Goal: Information Seeking & Learning: Learn about a topic

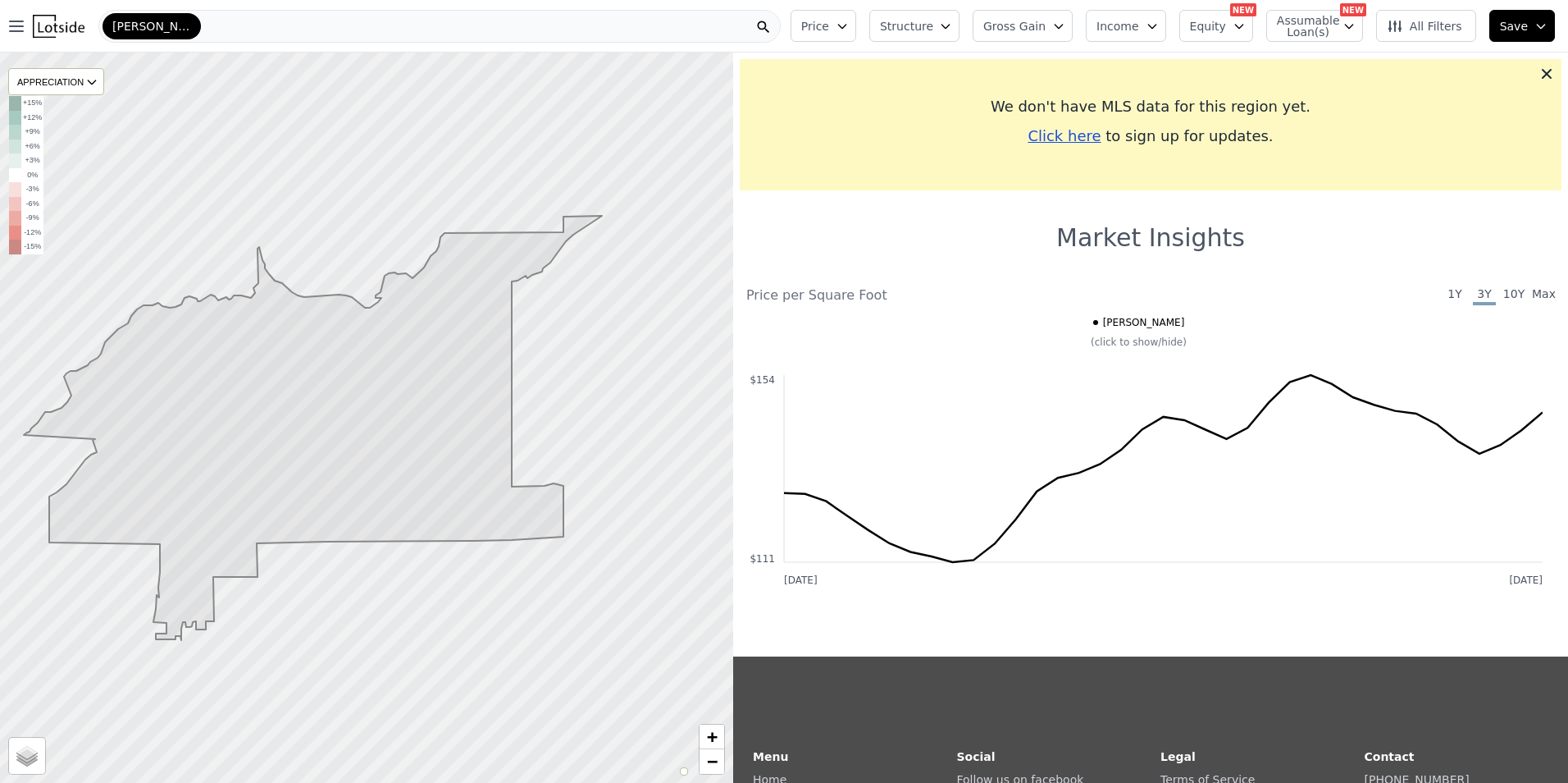
drag, startPoint x: 558, startPoint y: 417, endPoint x: 356, endPoint y: 440, distance: 203.3
click at [357, 439] on icon at bounding box center [312, 427] width 578 height 424
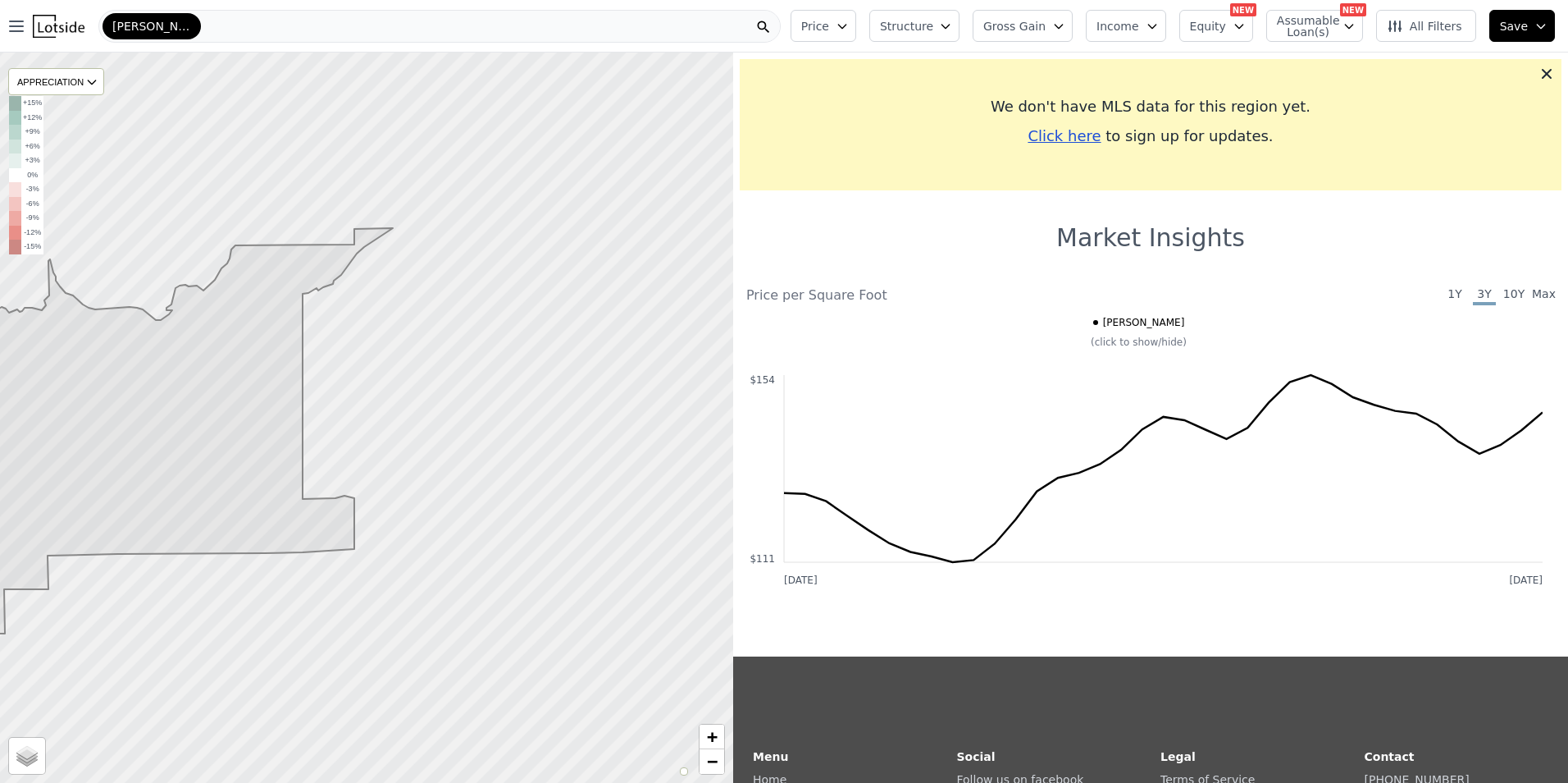
drag, startPoint x: 513, startPoint y: 429, endPoint x: 453, endPoint y: 430, distance: 60.0
click at [453, 430] on div at bounding box center [366, 418] width 880 height 876
click at [420, 416] on div at bounding box center [367, 417] width 880 height 876
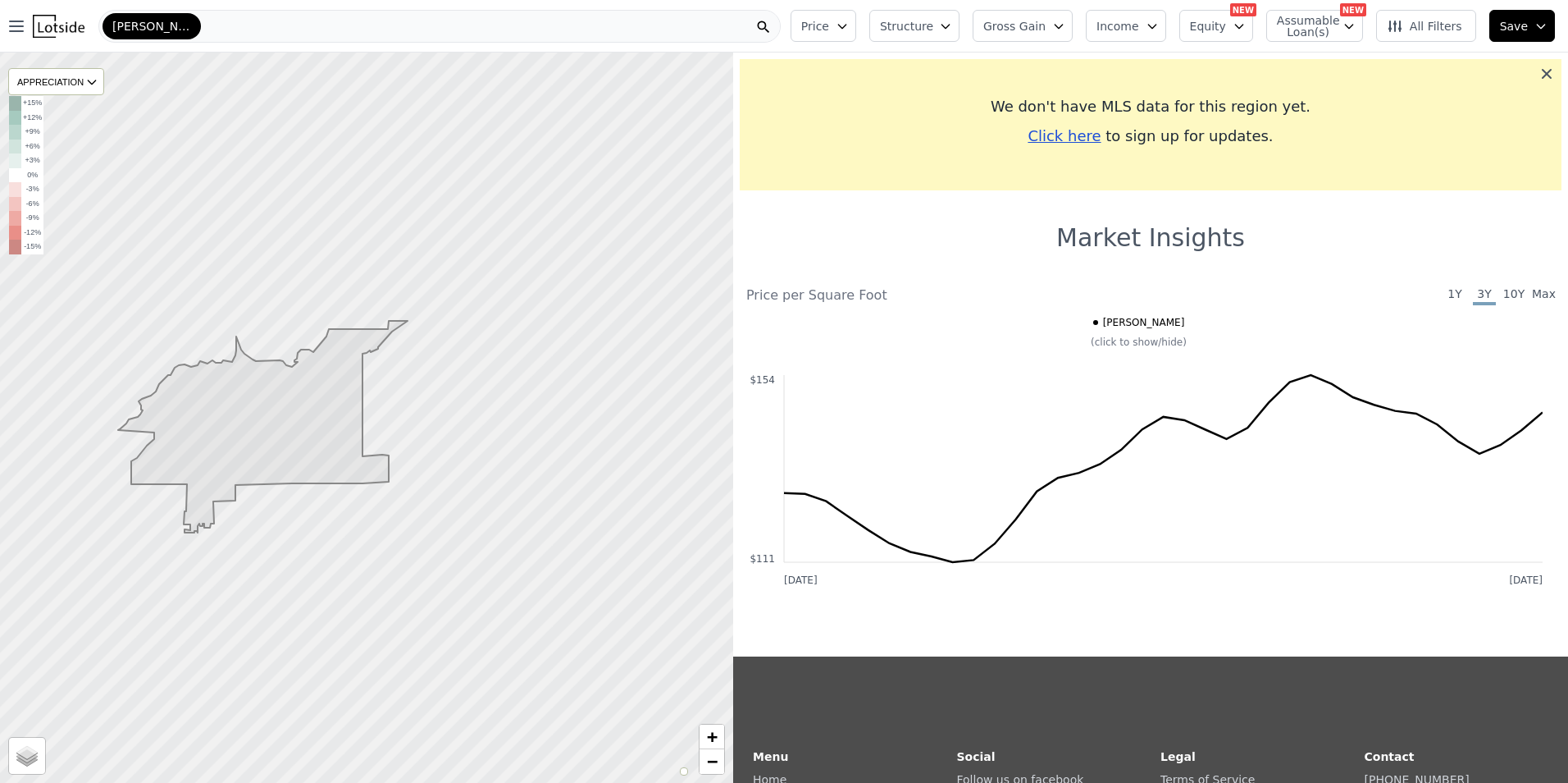
click at [1540, 72] on icon at bounding box center [1546, 73] width 16 height 16
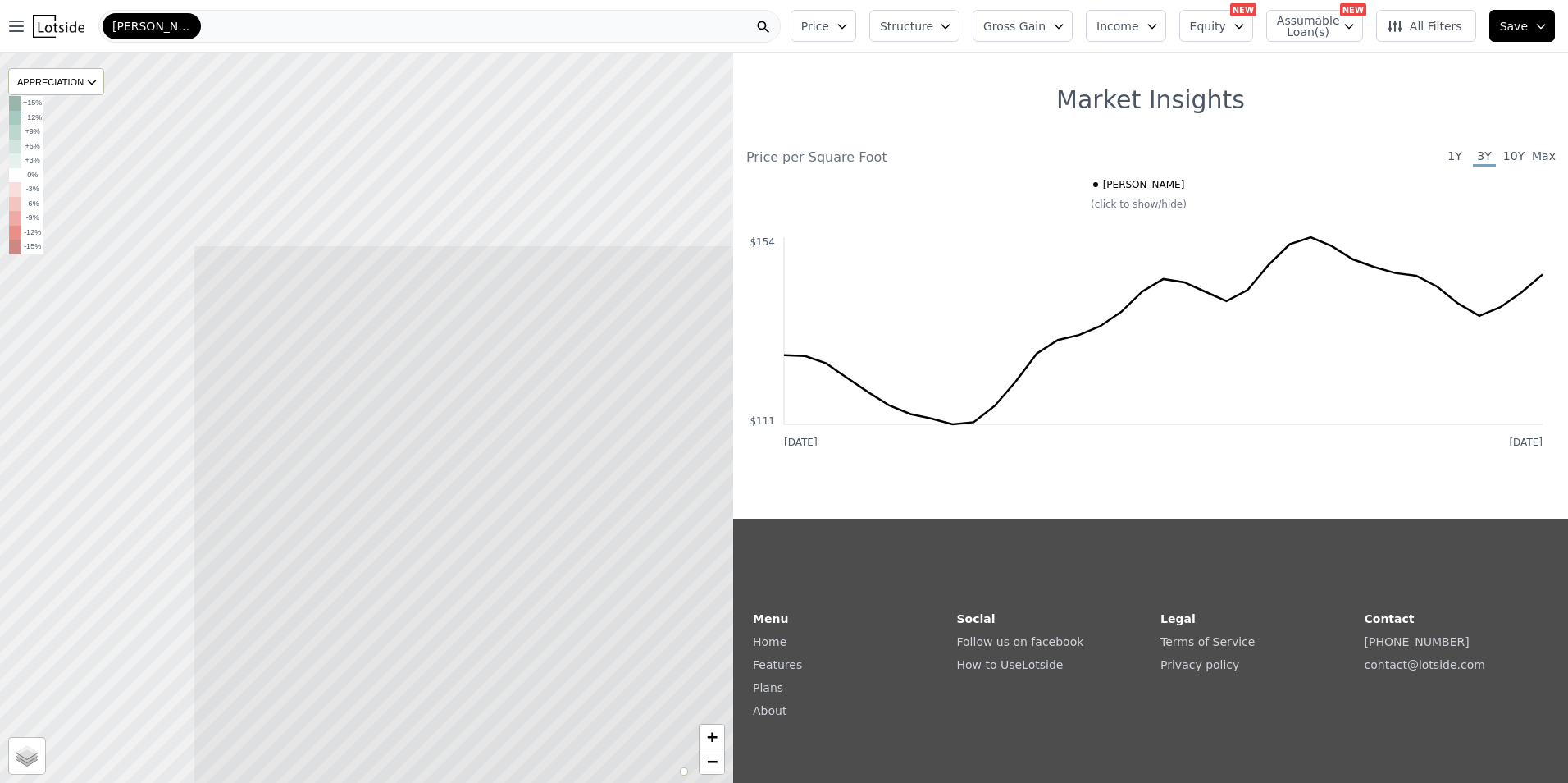
drag, startPoint x: 169, startPoint y: 348, endPoint x: 453, endPoint y: 594, distance: 375.7
click at [442, 616] on icon at bounding box center [634, 683] width 883 height 879
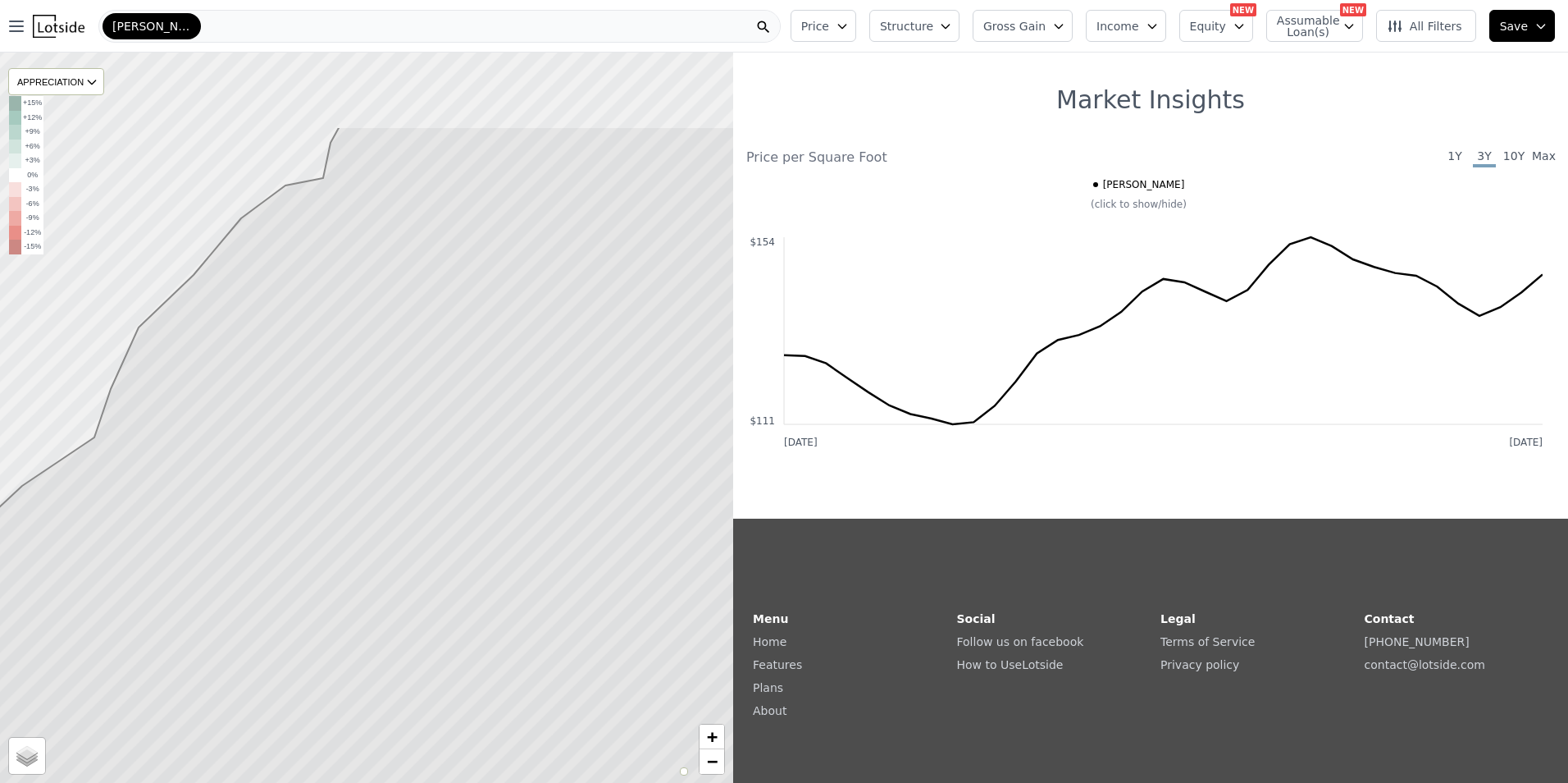
drag, startPoint x: 330, startPoint y: 292, endPoint x: 445, endPoint y: 540, distance: 273.4
click at [445, 540] on icon at bounding box center [439, 566] width 883 height 879
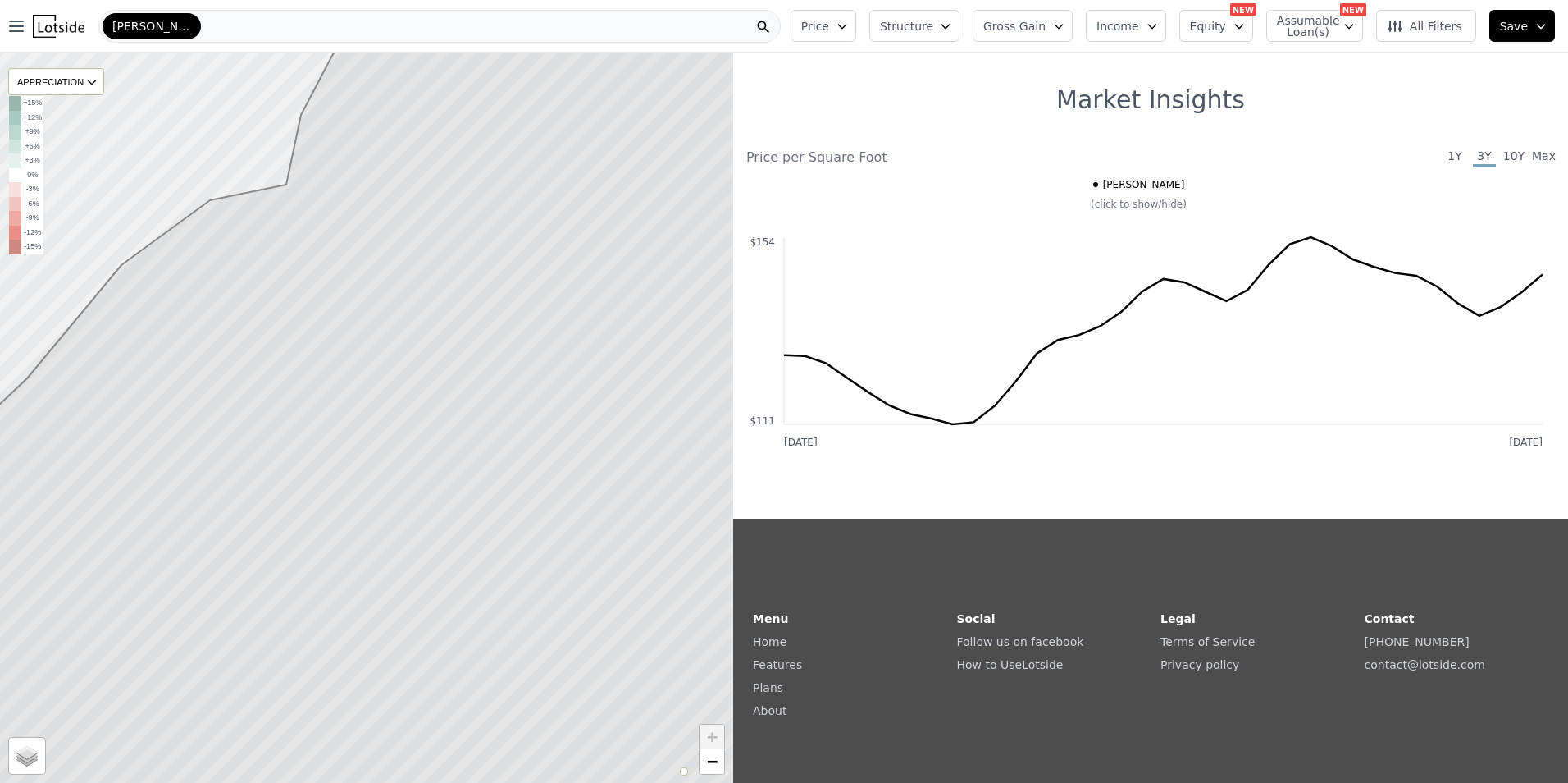
click at [410, 377] on icon at bounding box center [367, 417] width 883 height 879
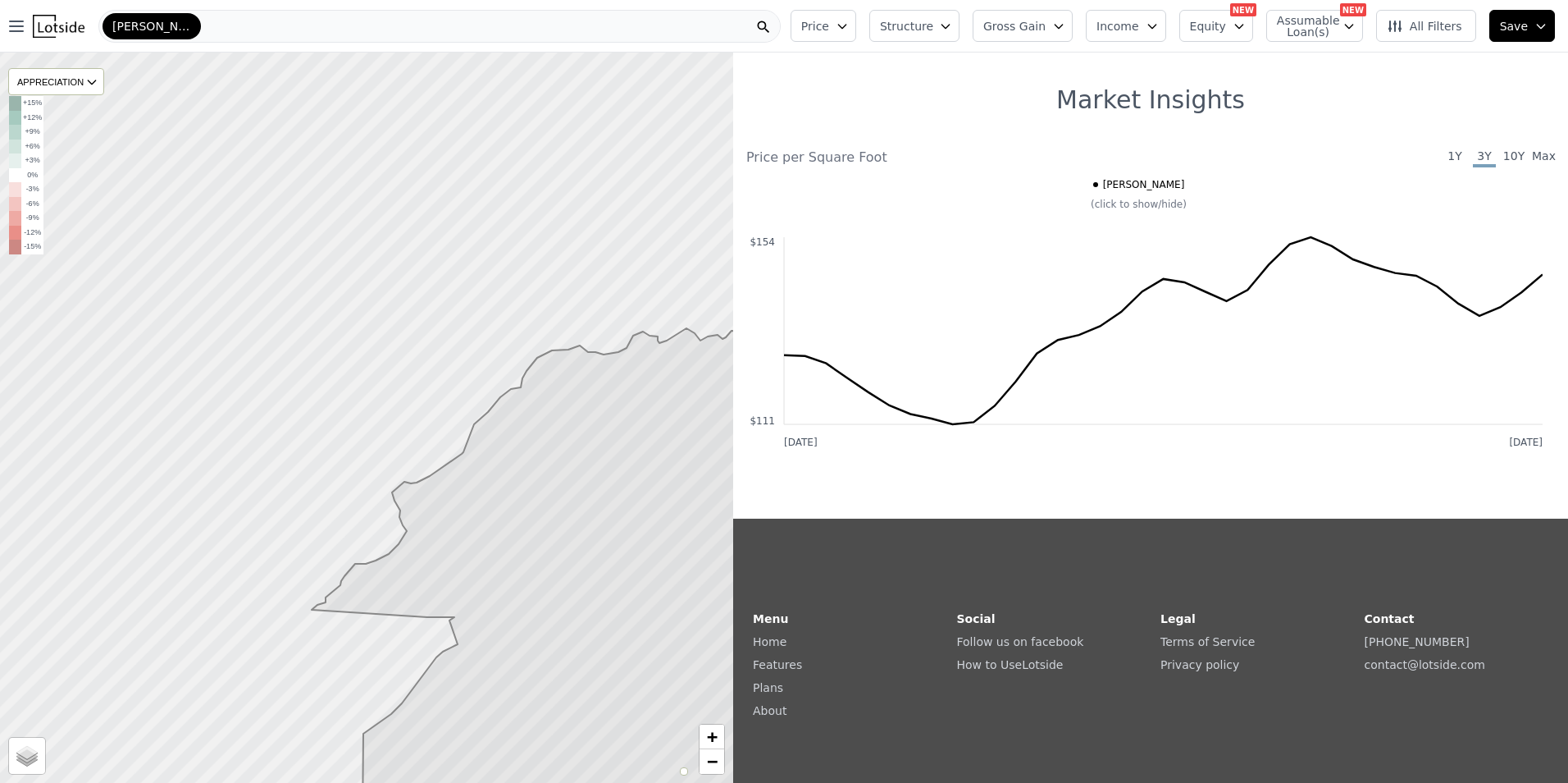
click at [62, 24] on img at bounding box center [58, 25] width 52 height 23
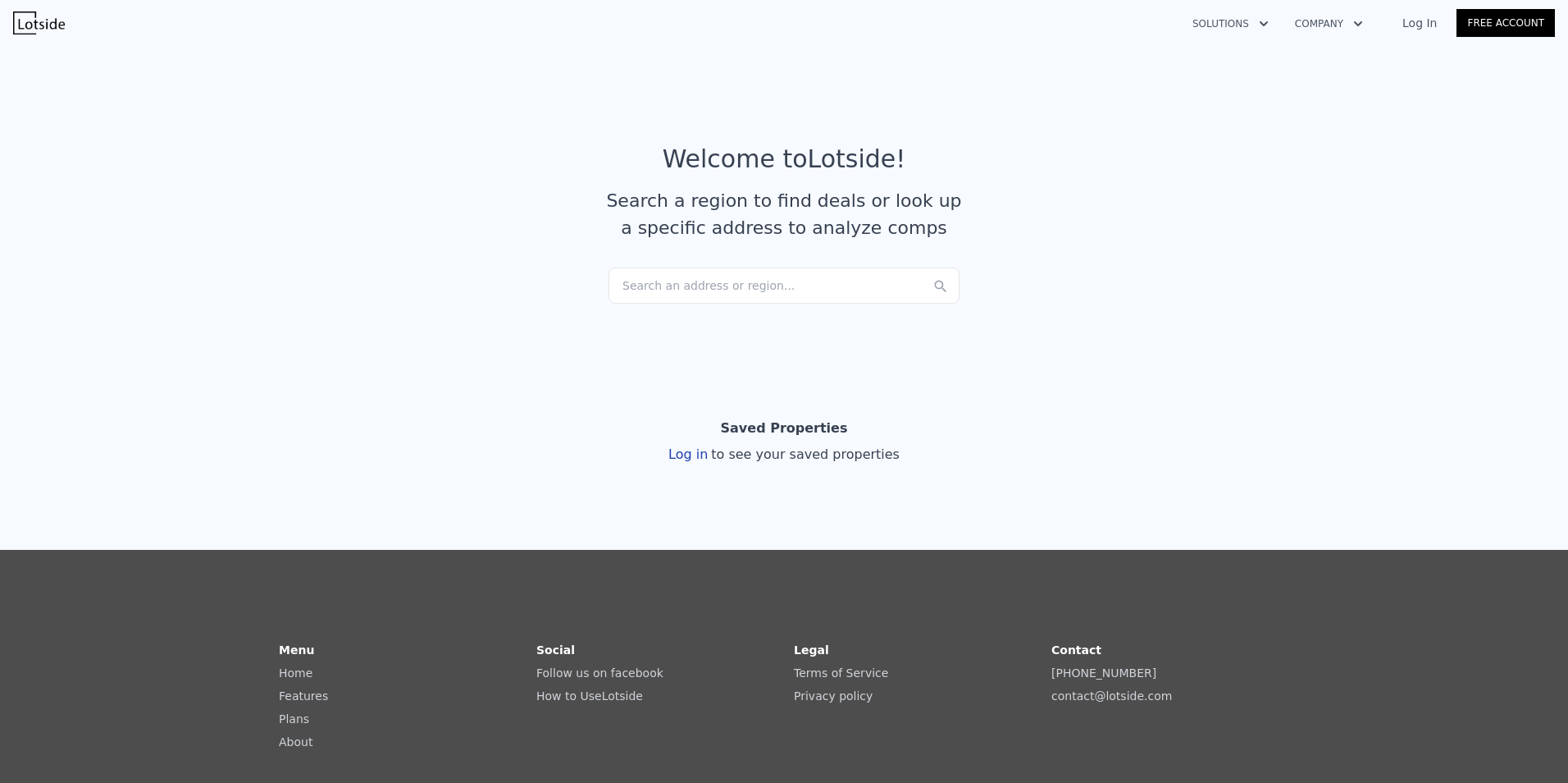
click at [823, 280] on div "Search an address or region..." at bounding box center [784, 285] width 351 height 36
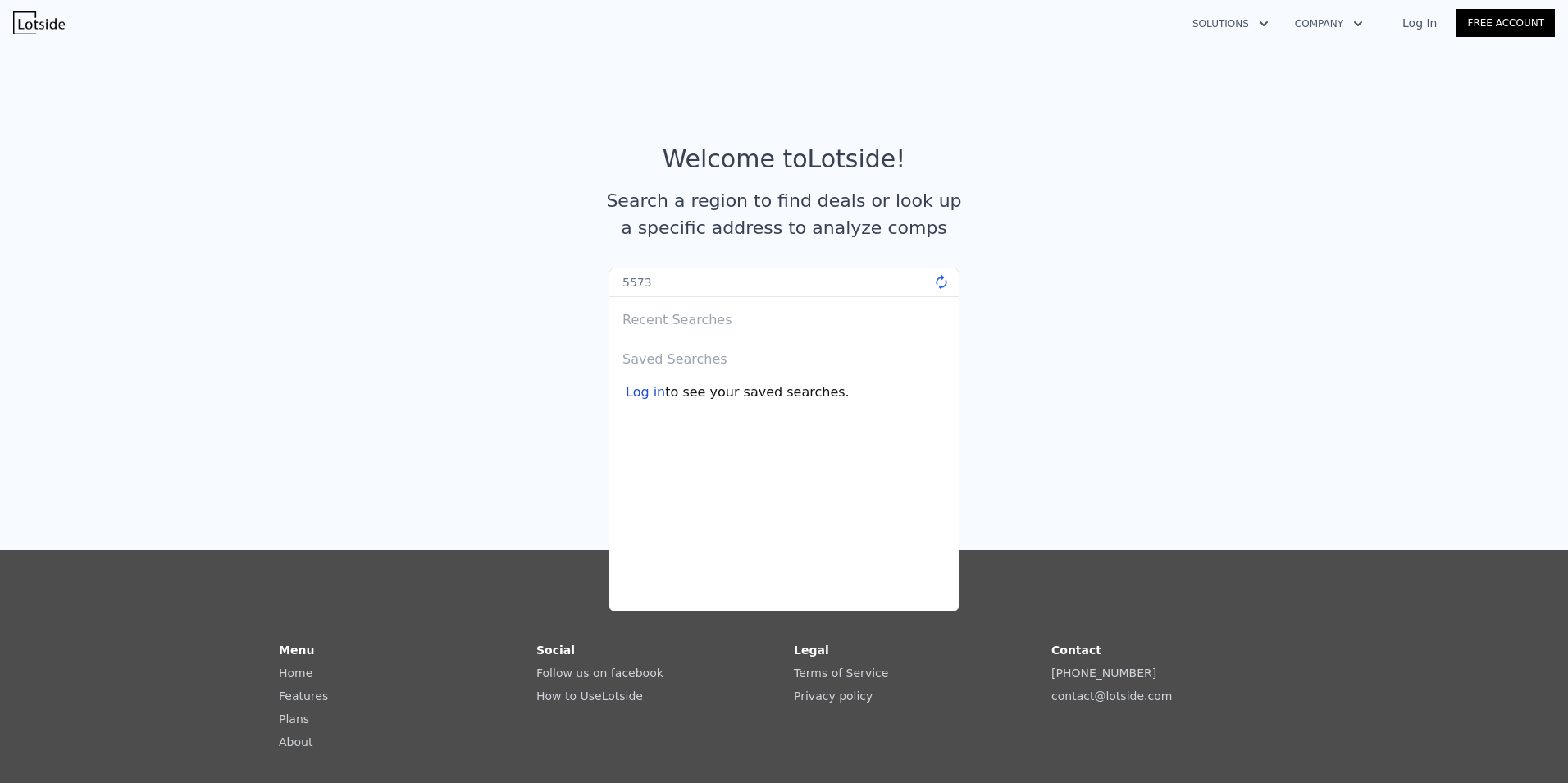
type input "55731"
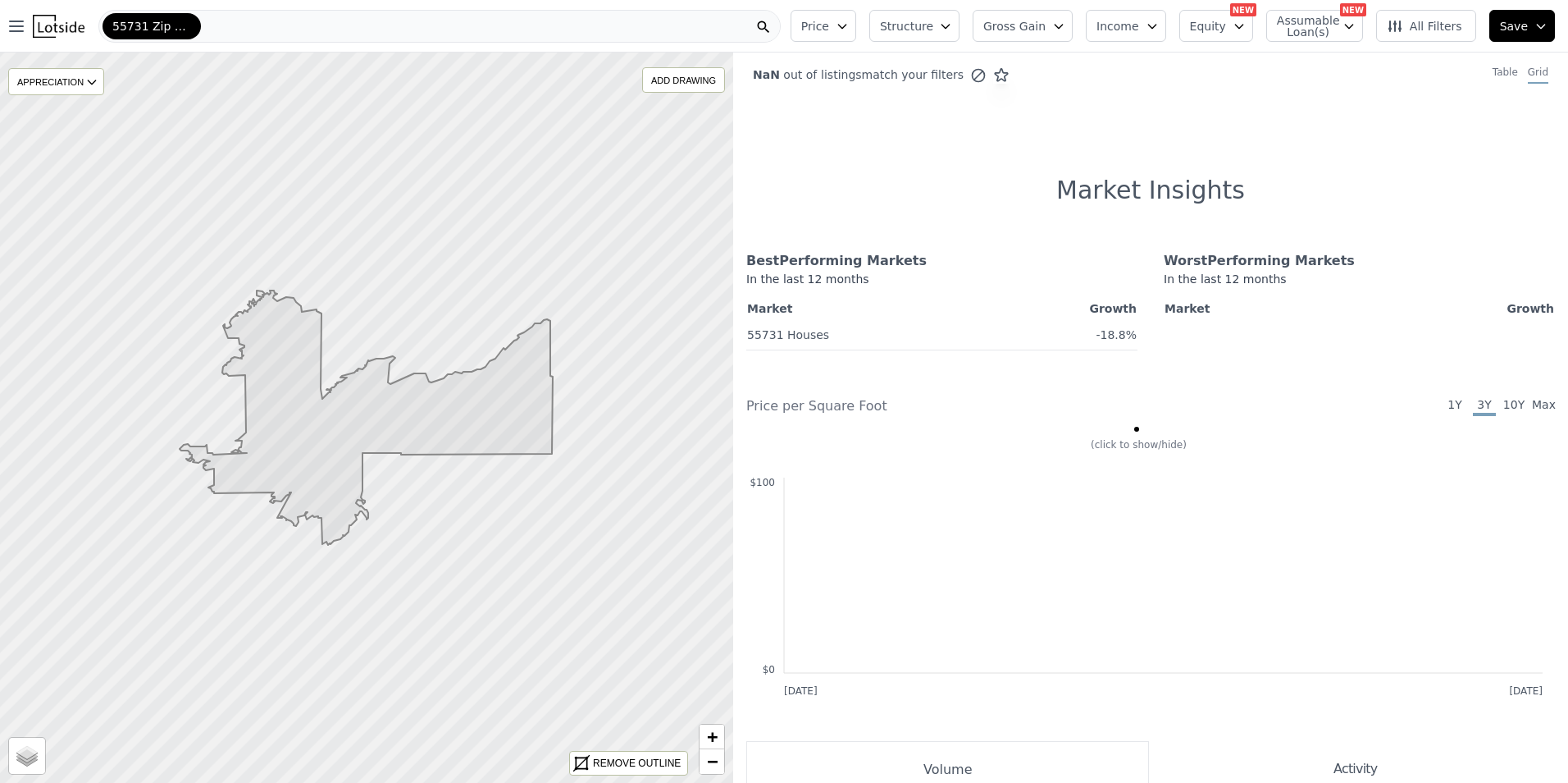
click at [420, 402] on icon at bounding box center [366, 417] width 373 height 254
click at [849, 31] on icon "button" at bounding box center [843, 26] width 14 height 14
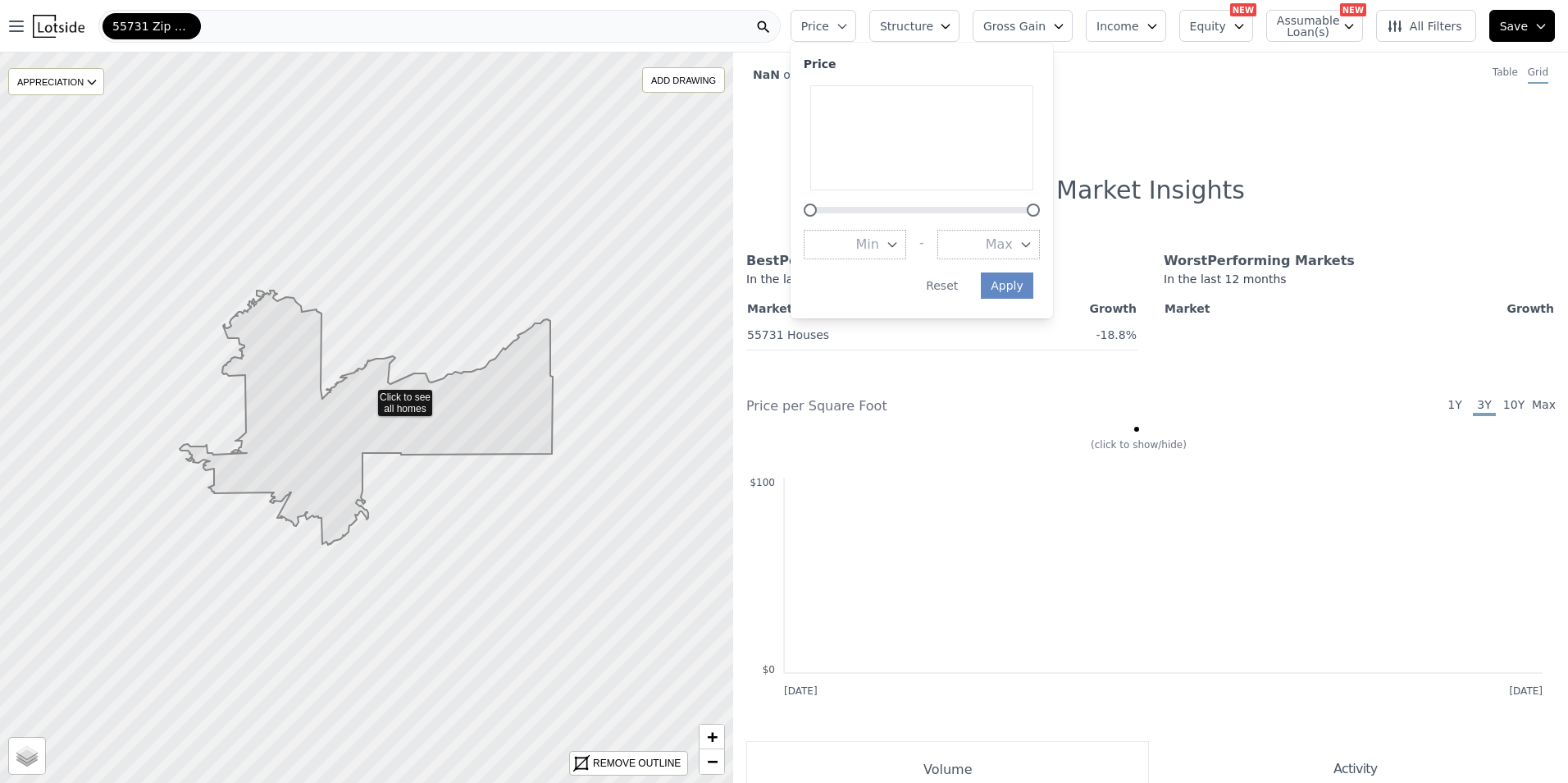
click at [932, 29] on span "Structure" at bounding box center [906, 25] width 52 height 16
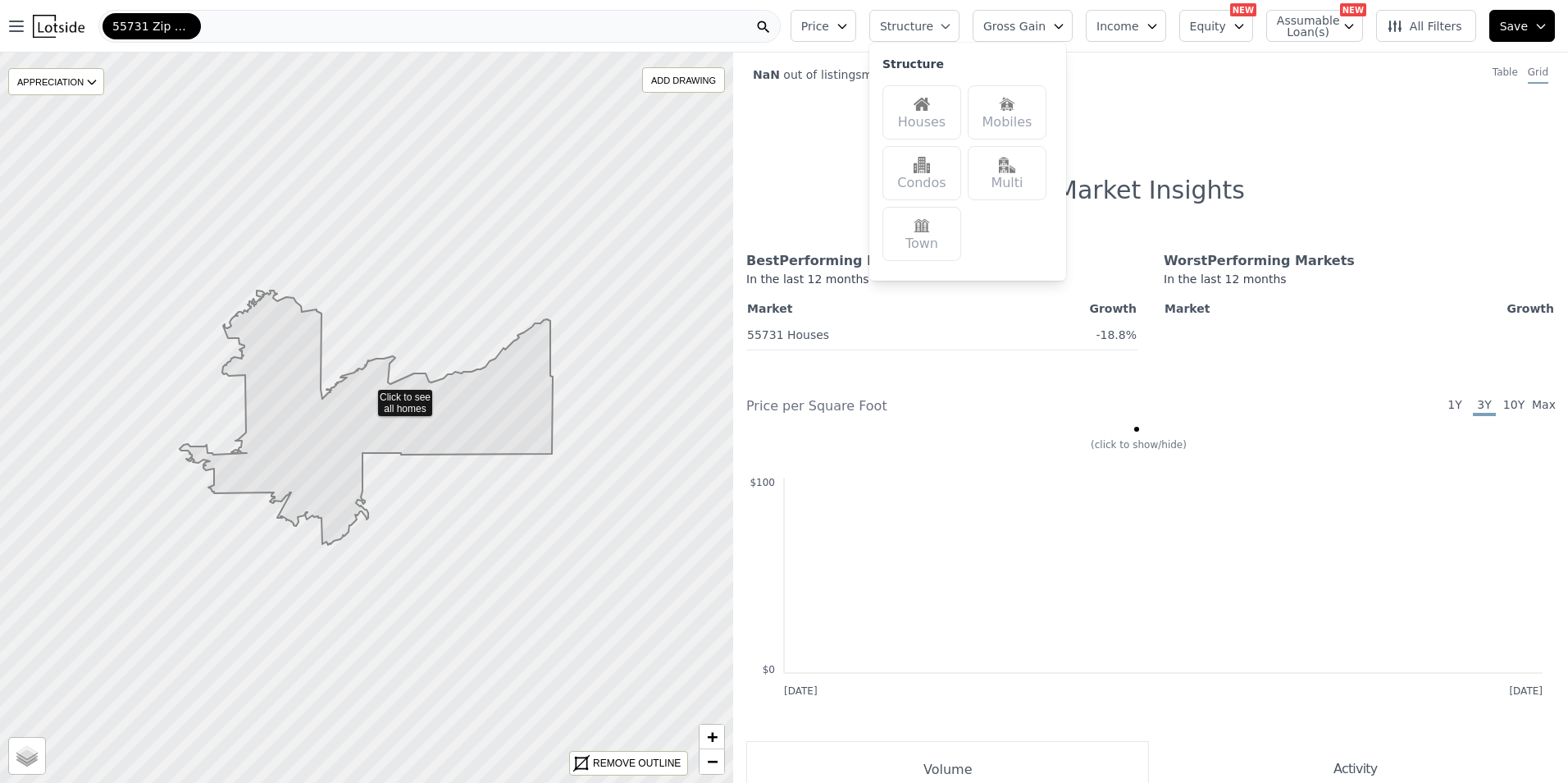
click at [930, 111] on img at bounding box center [921, 104] width 16 height 16
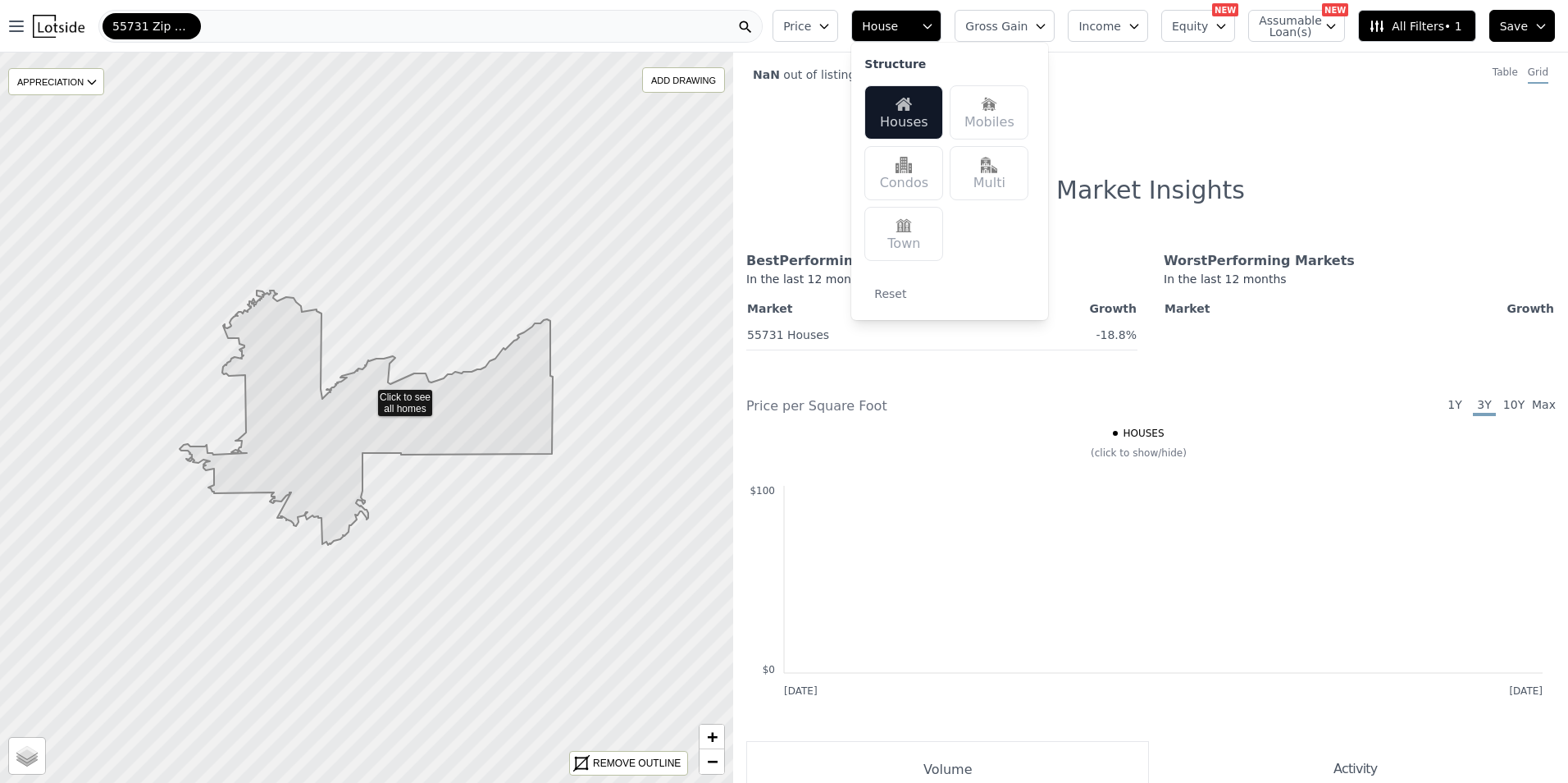
click at [1141, 25] on icon "button" at bounding box center [1134, 26] width 14 height 14
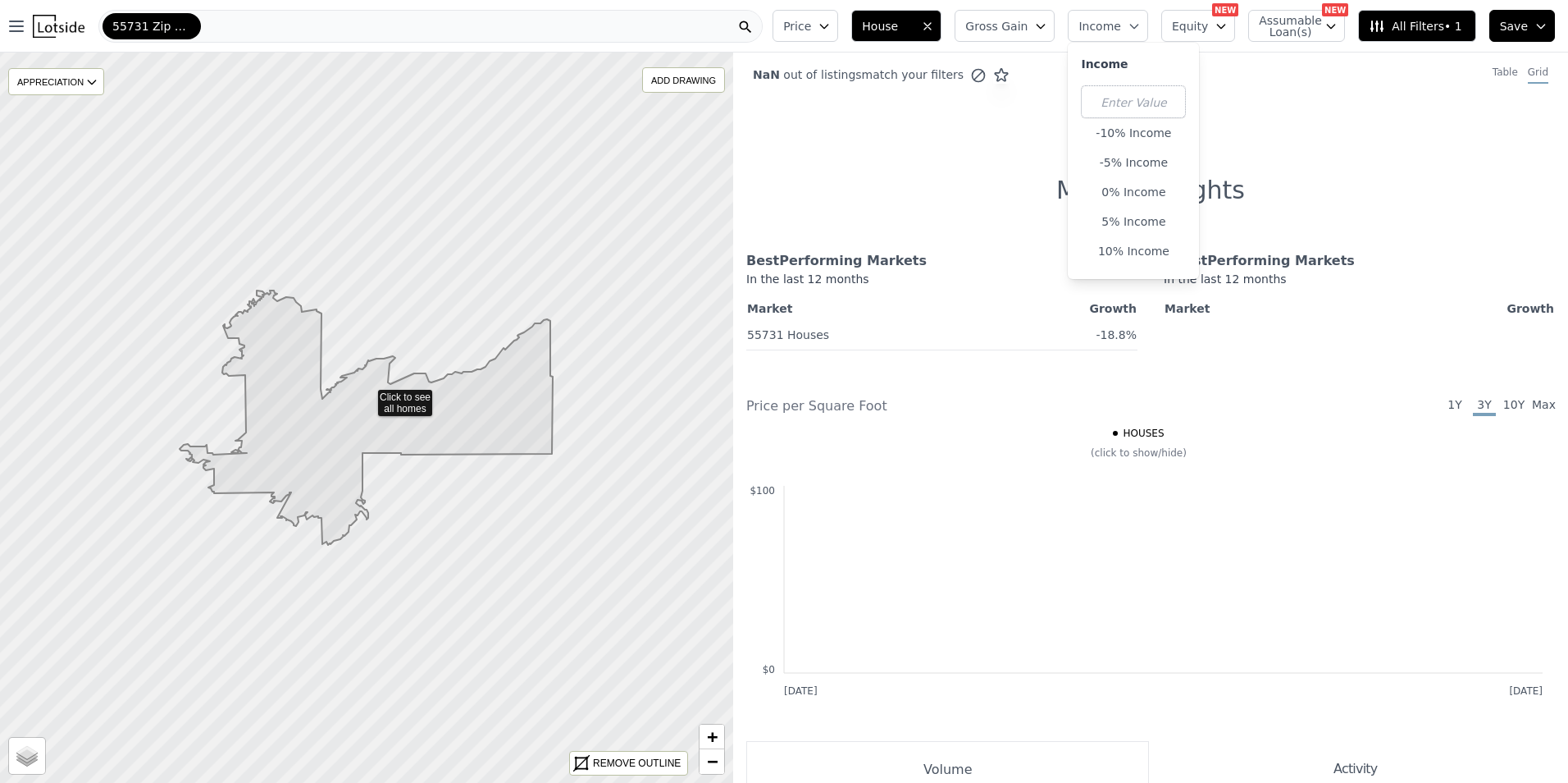
click at [1028, 32] on span "Gross Gain" at bounding box center [996, 25] width 62 height 16
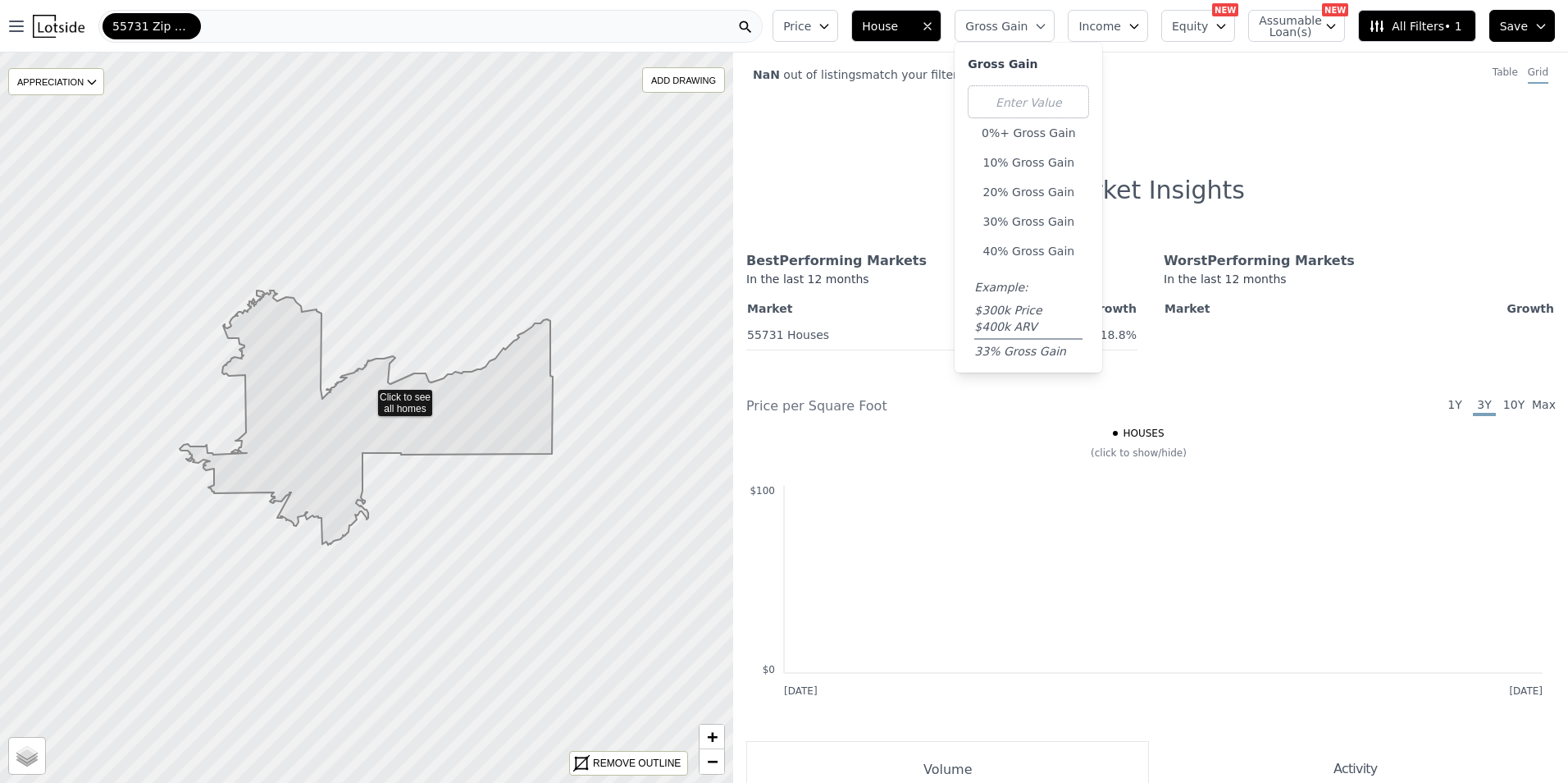
click at [1379, 292] on div "In the last 12 months" at bounding box center [1359, 284] width 391 height 26
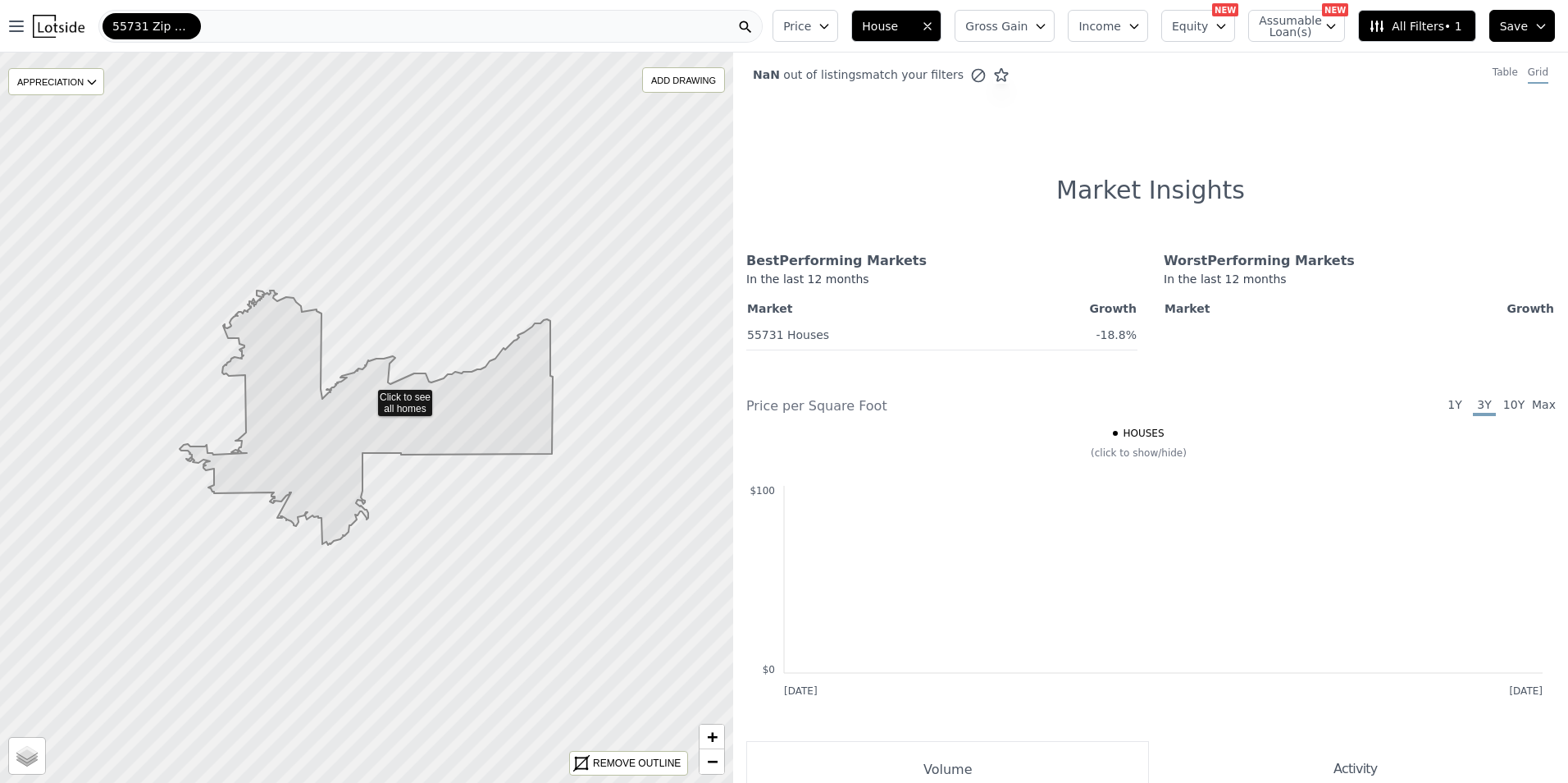
click at [1456, 26] on span "All Filters • 1" at bounding box center [1415, 25] width 93 height 16
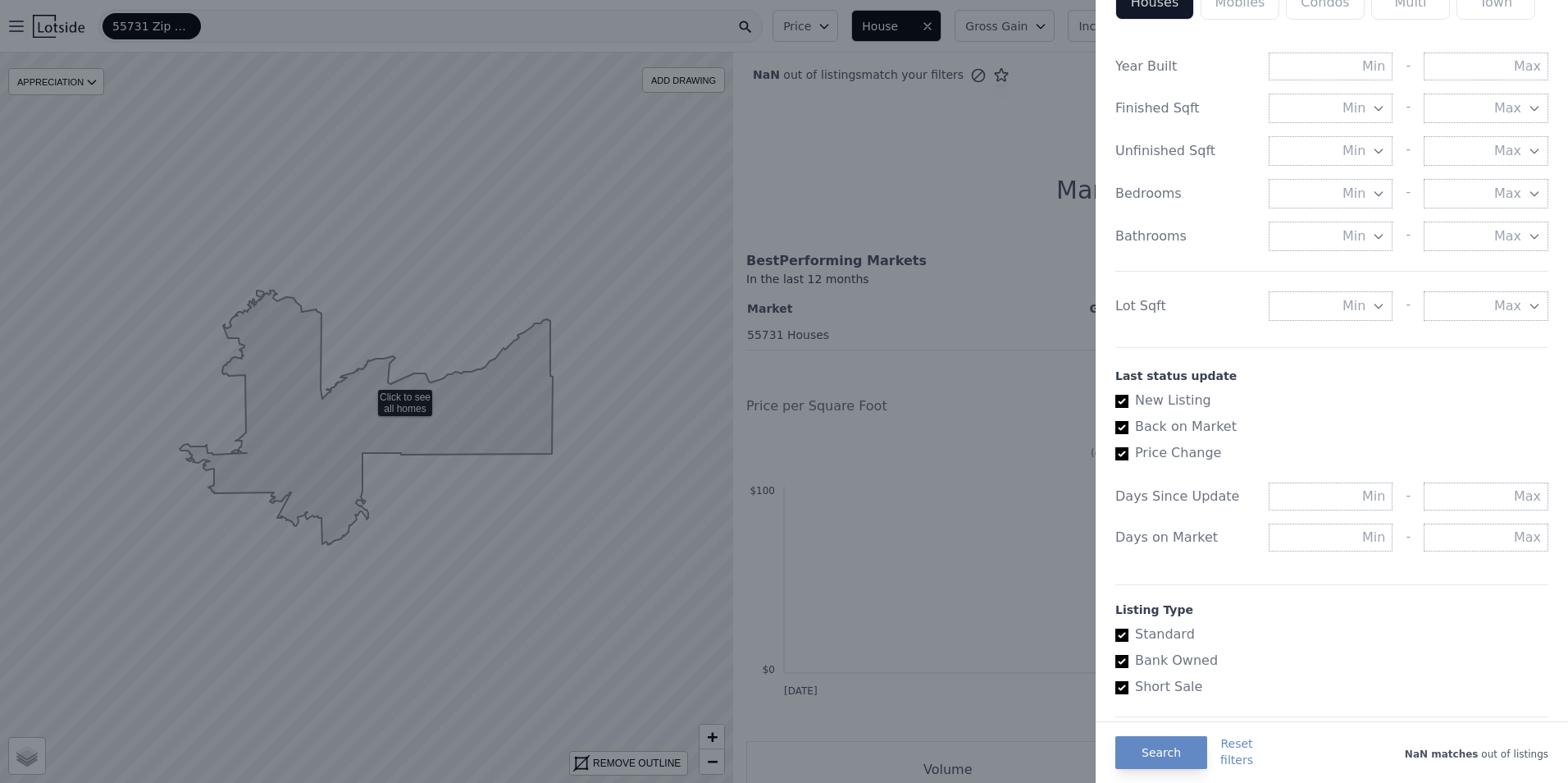
scroll to position [656, 0]
